Goal: Task Accomplishment & Management: Use online tool/utility

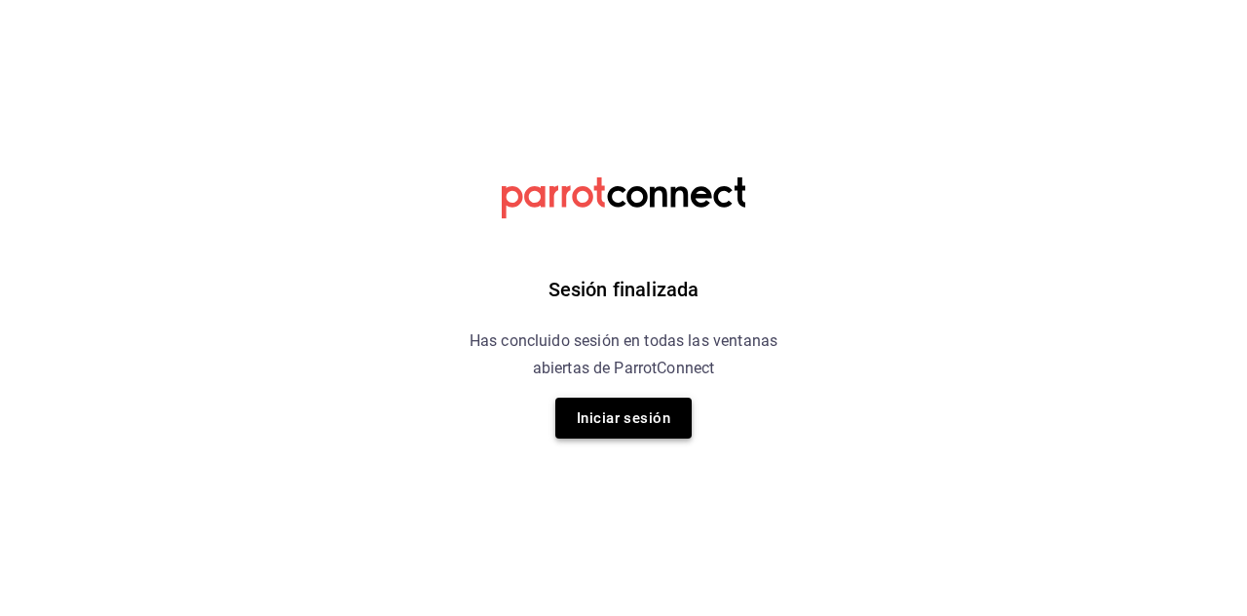
click at [614, 398] on button "Iniciar sesión" at bounding box center [623, 418] width 136 height 41
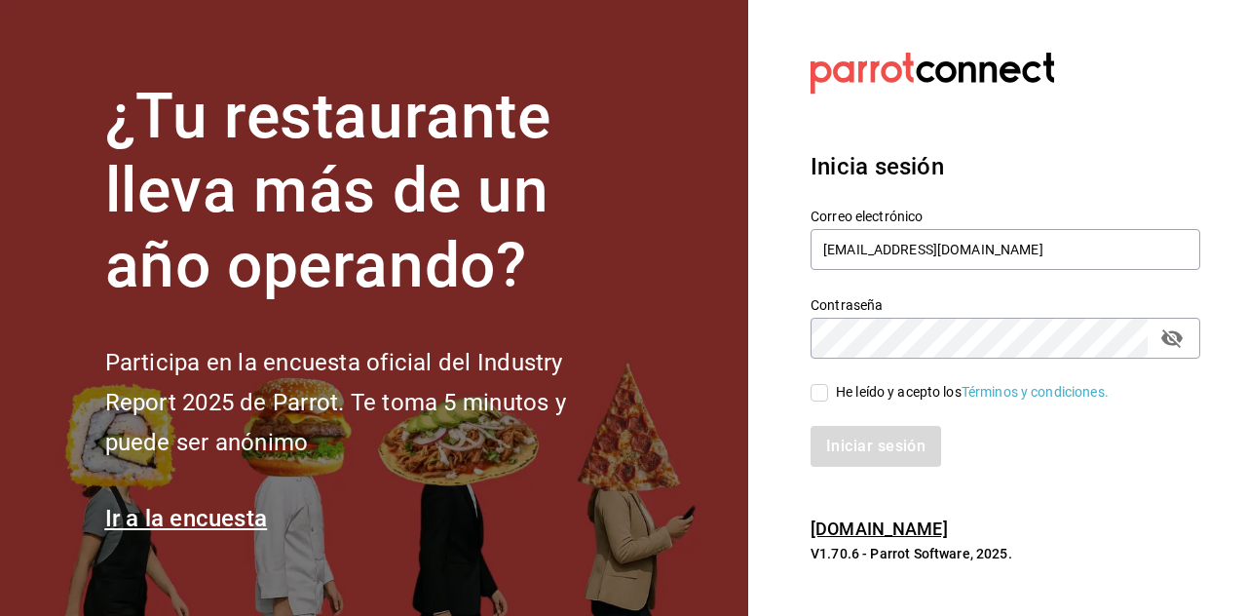
click at [818, 385] on input "He leído y acepto los Términos y condiciones." at bounding box center [820, 393] width 18 height 18
checkbox input "true"
click at [868, 448] on button "Iniciar sesión" at bounding box center [877, 446] width 133 height 41
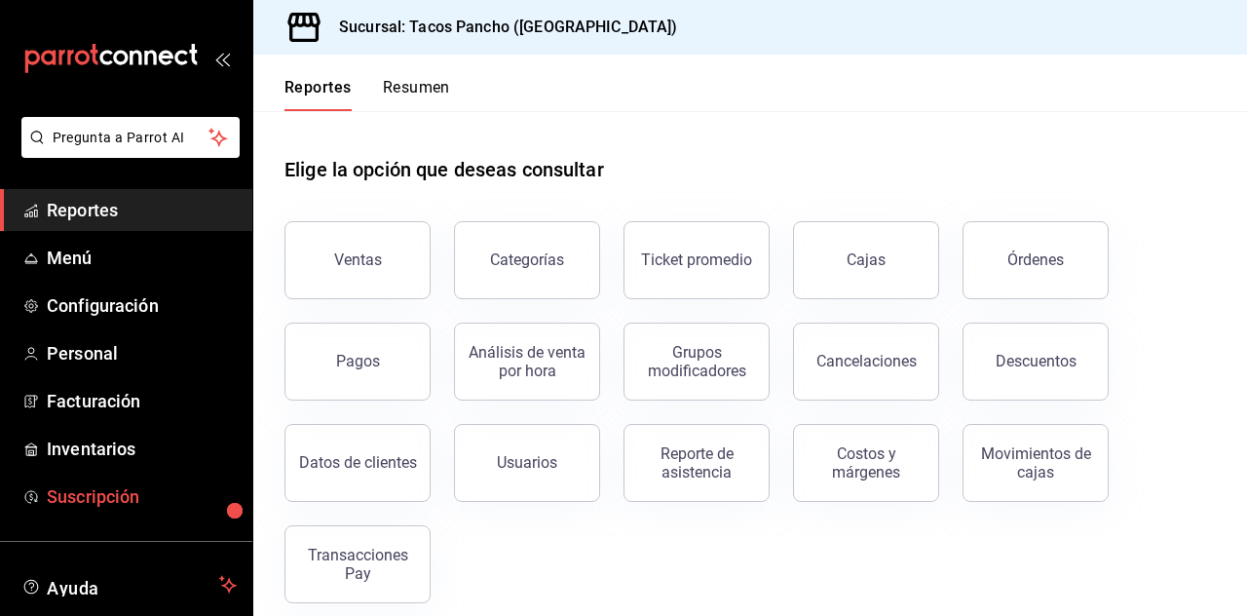
scroll to position [119, 0]
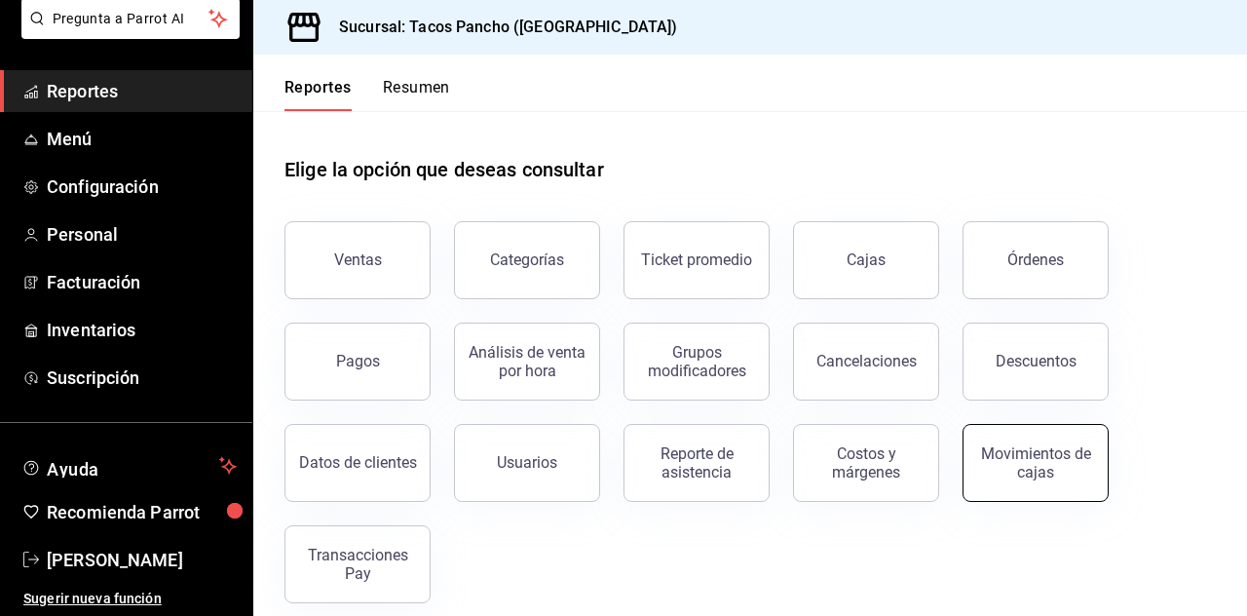
click at [1064, 464] on div "Movimientos de cajas" at bounding box center [1035, 462] width 121 height 37
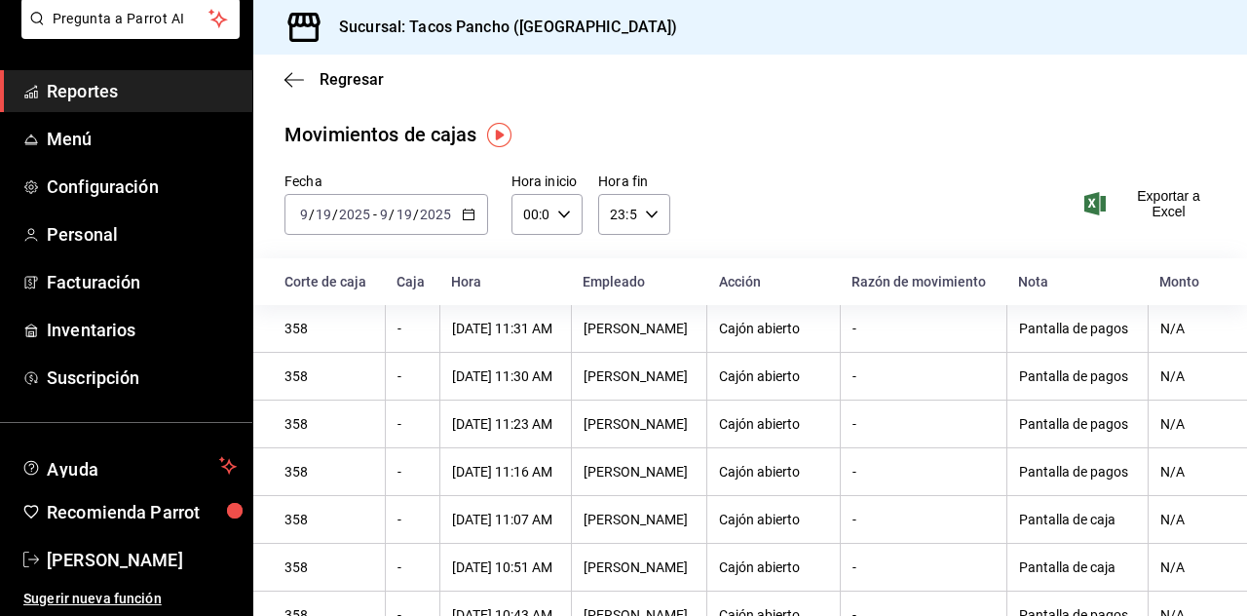
click at [431, 223] on div "2025-09-19 9 / 19 / 2025 - 2025-09-19 9 / 19 / 2025" at bounding box center [387, 214] width 204 height 41
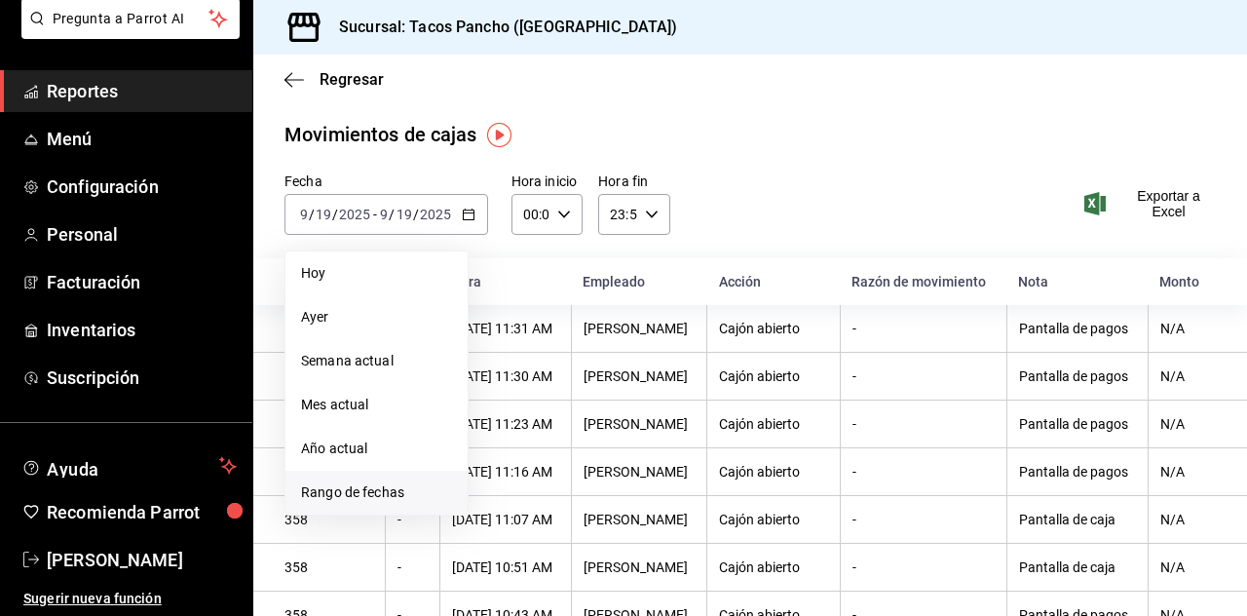
click at [400, 492] on span "Rango de fechas" at bounding box center [376, 492] width 151 height 20
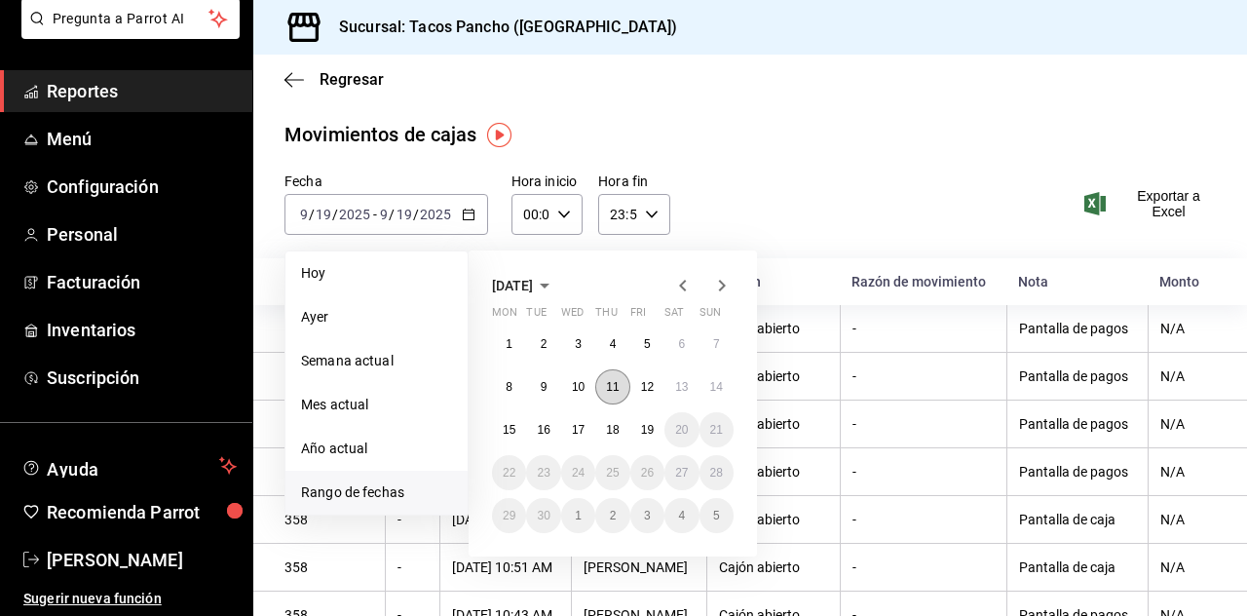
click at [598, 390] on button "11" at bounding box center [612, 386] width 34 height 35
